Goal: Find specific page/section: Find specific page/section

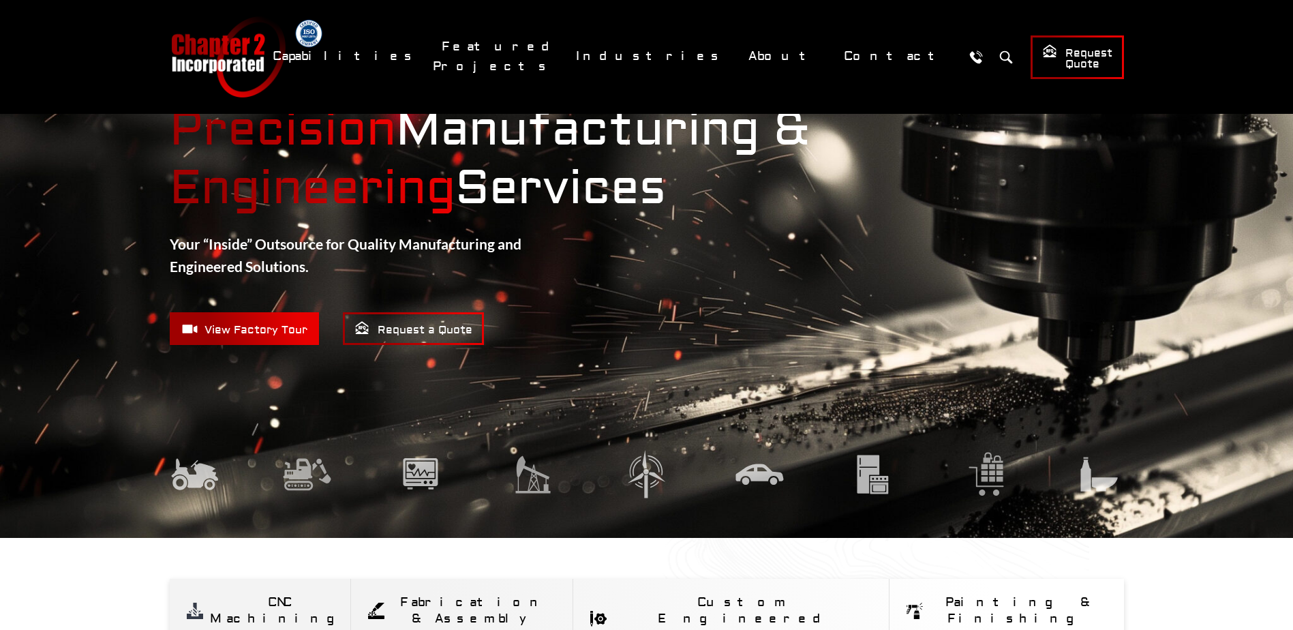
scroll to position [68, 0]
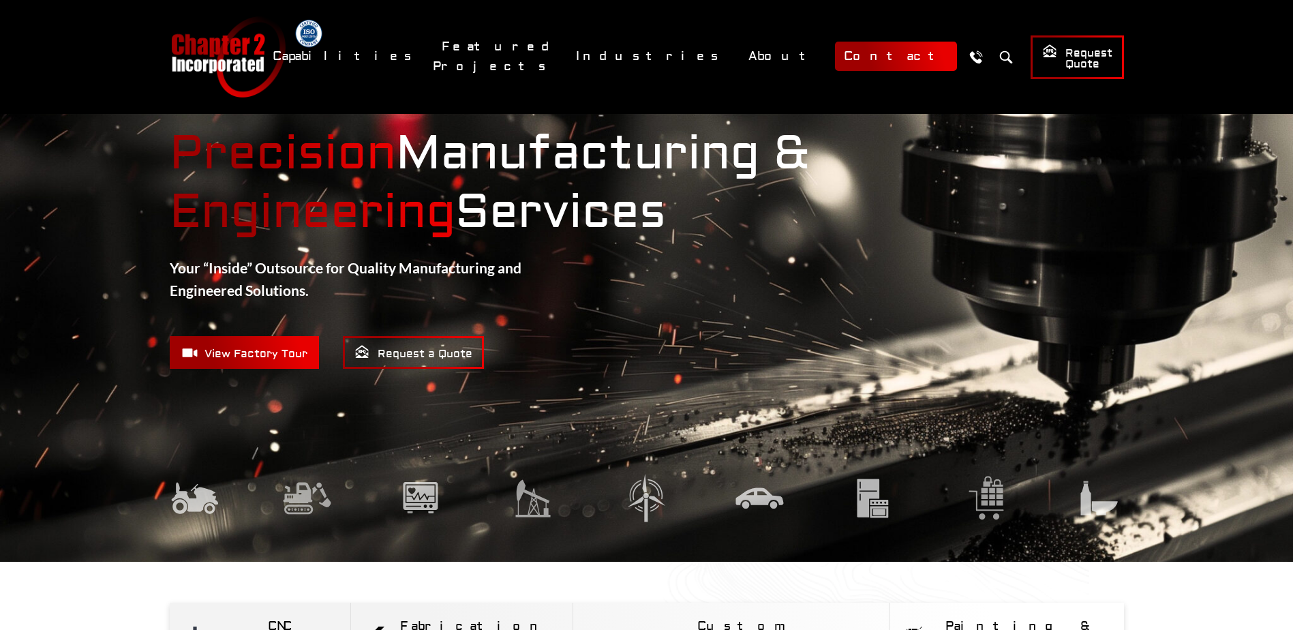
click at [881, 62] on link "Contact" at bounding box center [896, 56] width 122 height 29
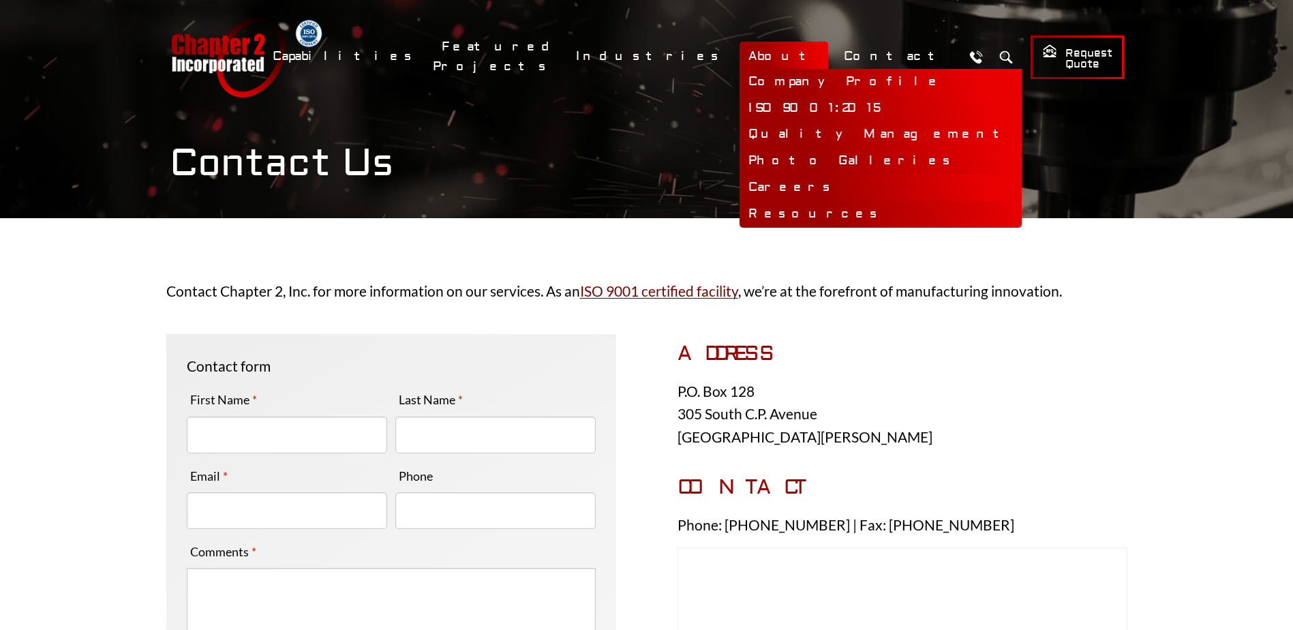
click at [825, 187] on link "Careers" at bounding box center [880, 187] width 282 height 27
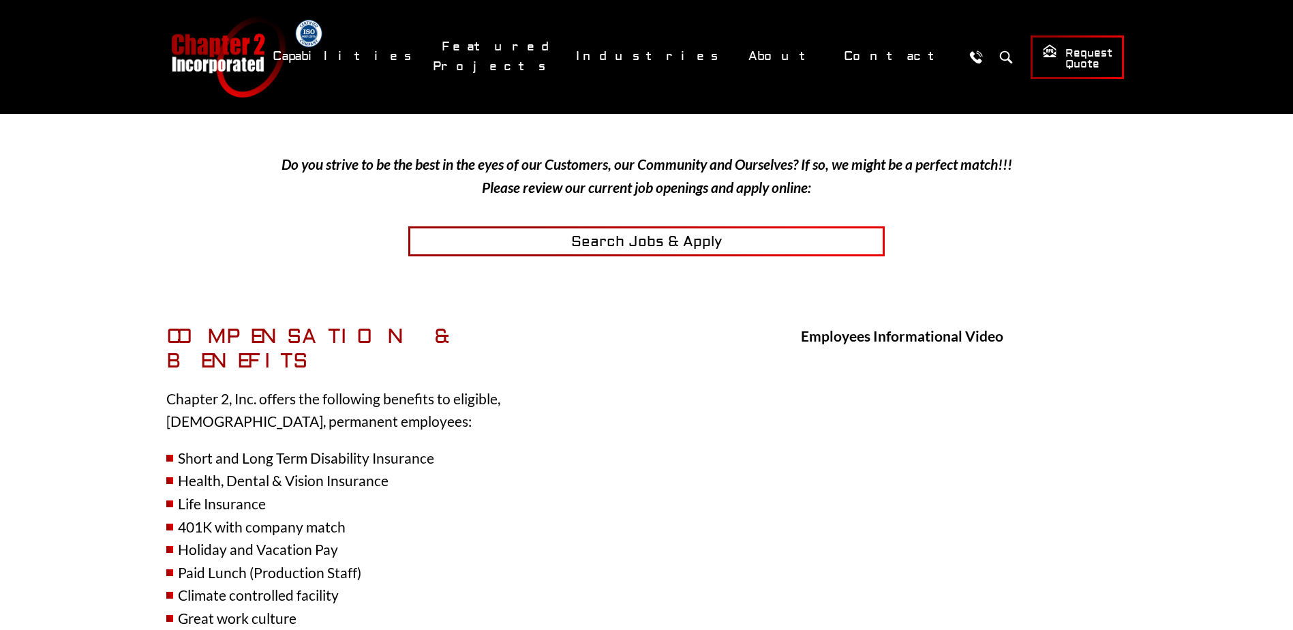
scroll to position [409, 0]
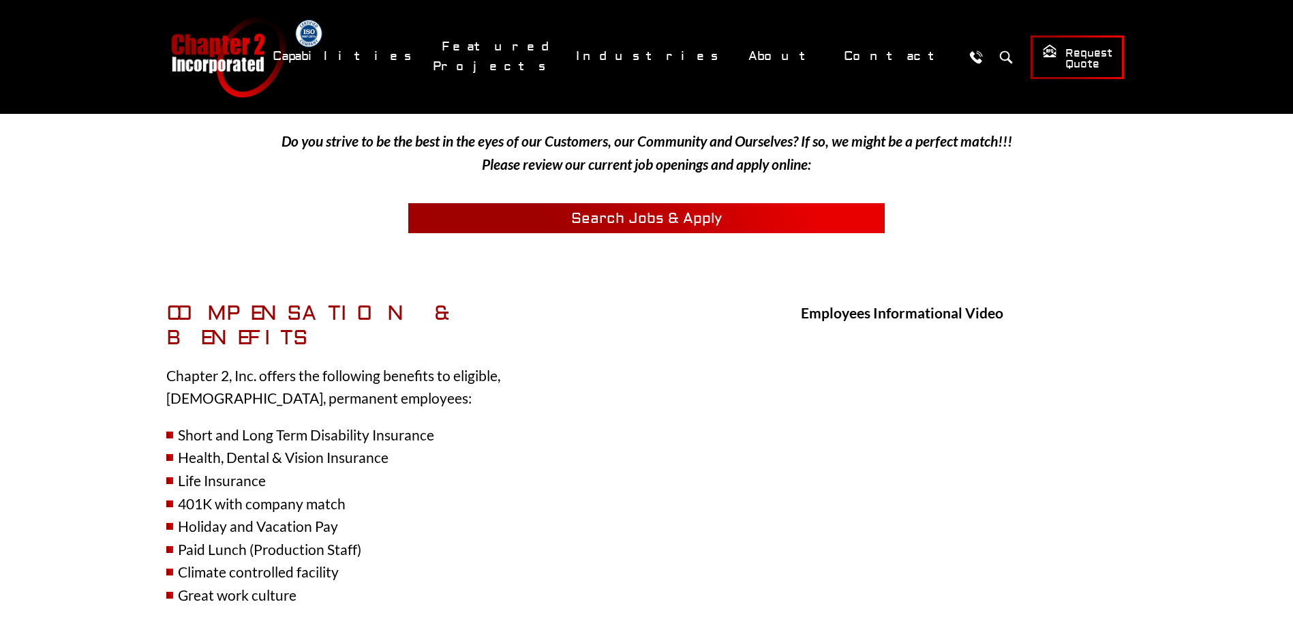
click at [623, 213] on span "Search Jobs & Apply" at bounding box center [646, 218] width 151 height 18
